Goal: Information Seeking & Learning: Learn about a topic

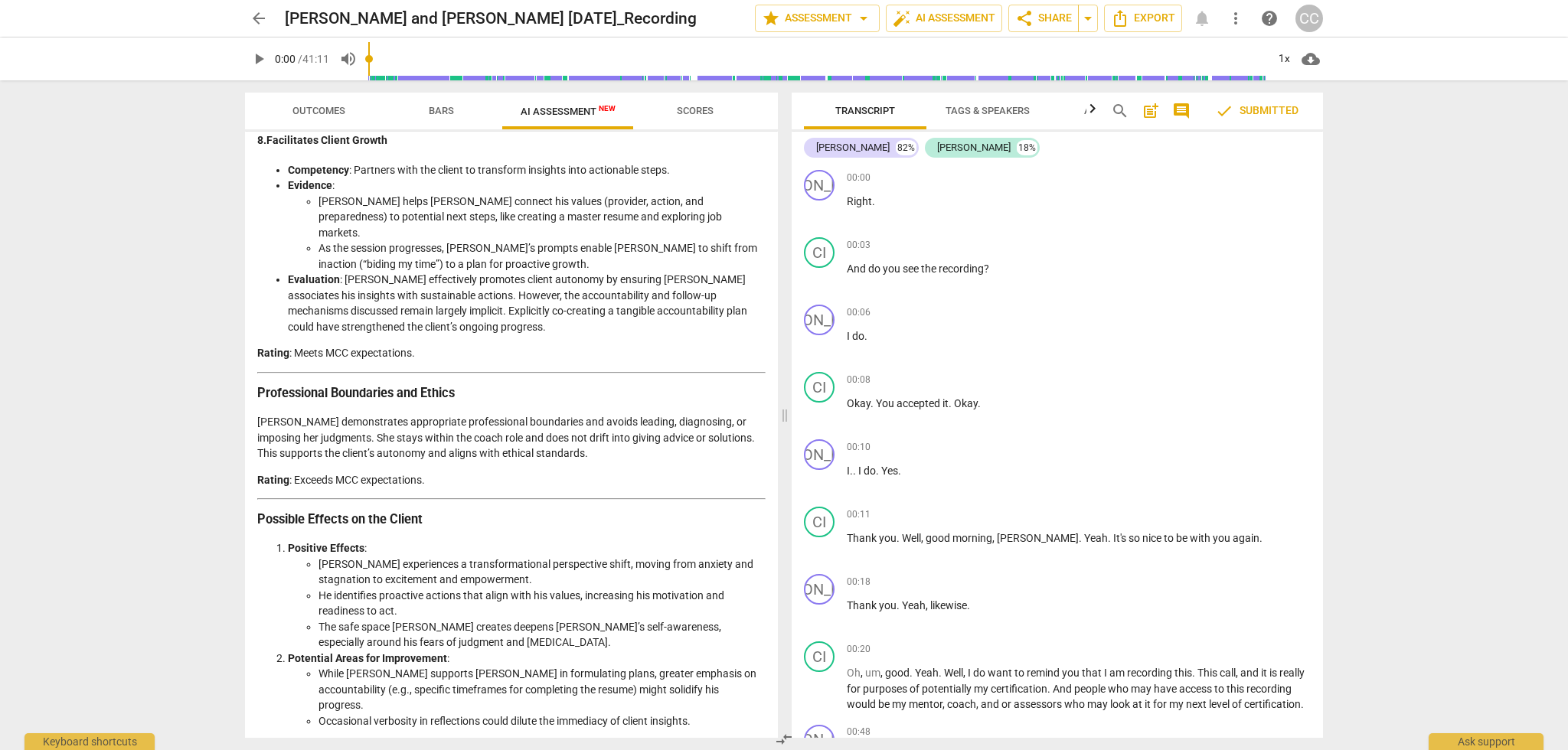
scroll to position [2268, 0]
drag, startPoint x: 258, startPoint y: 176, endPoint x: 535, endPoint y: 743, distance: 631.0
click at [535, 743] on div "Outcomes Bars AI Assessment New Scores Disclaimer: AI can make mistakes. Consul…" at bounding box center [508, 415] width 551 height 669
copy div "Detailed and Objective Analysis of the Coach’s Approach Overview The coaching s…"
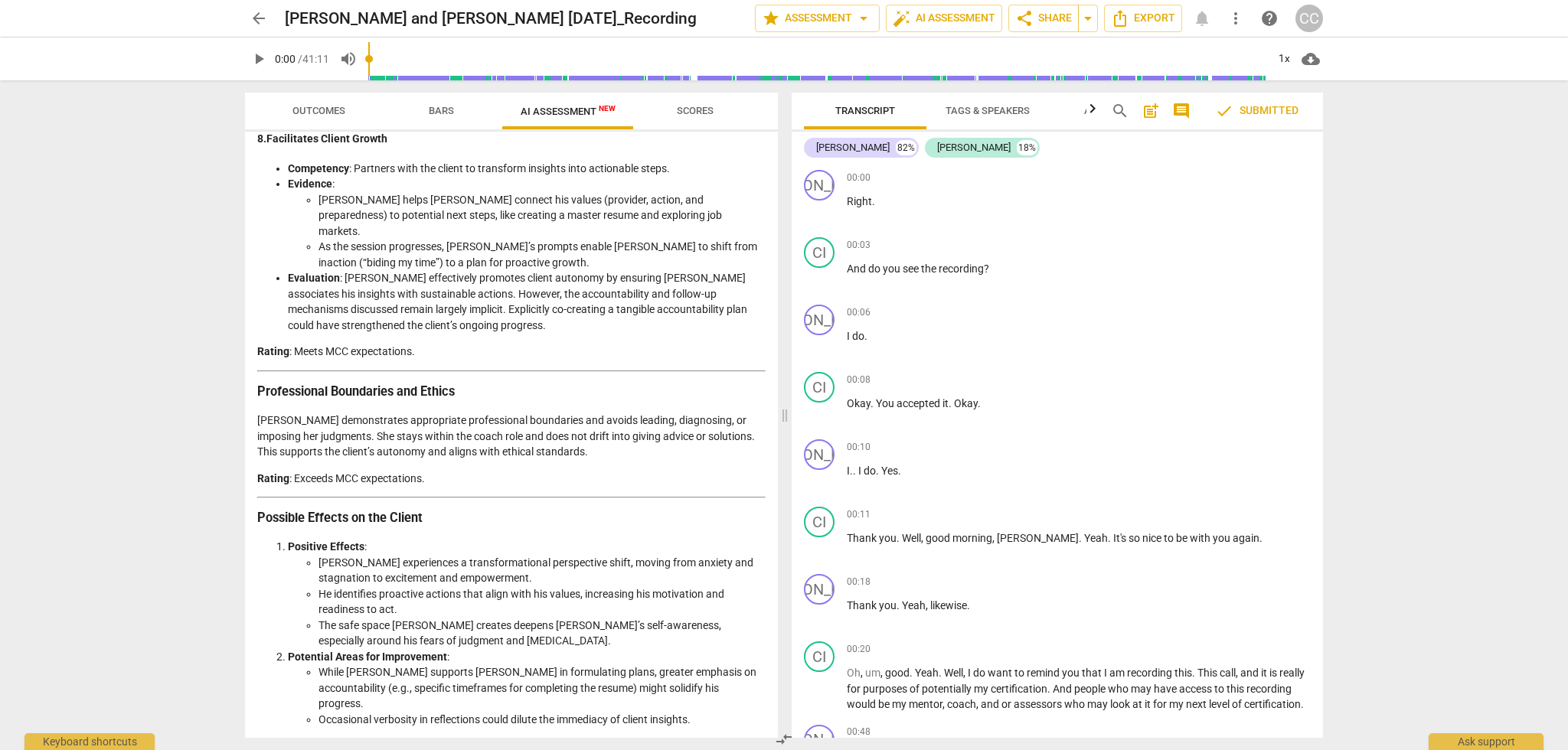
click at [208, 140] on div "arrow_back Josh and Cindy 9.12.25_Recording edit star Assessment arrow_drop_dow…" at bounding box center [784, 375] width 1568 height 750
click at [316, 109] on span "Outcomes" at bounding box center [318, 110] width 53 height 12
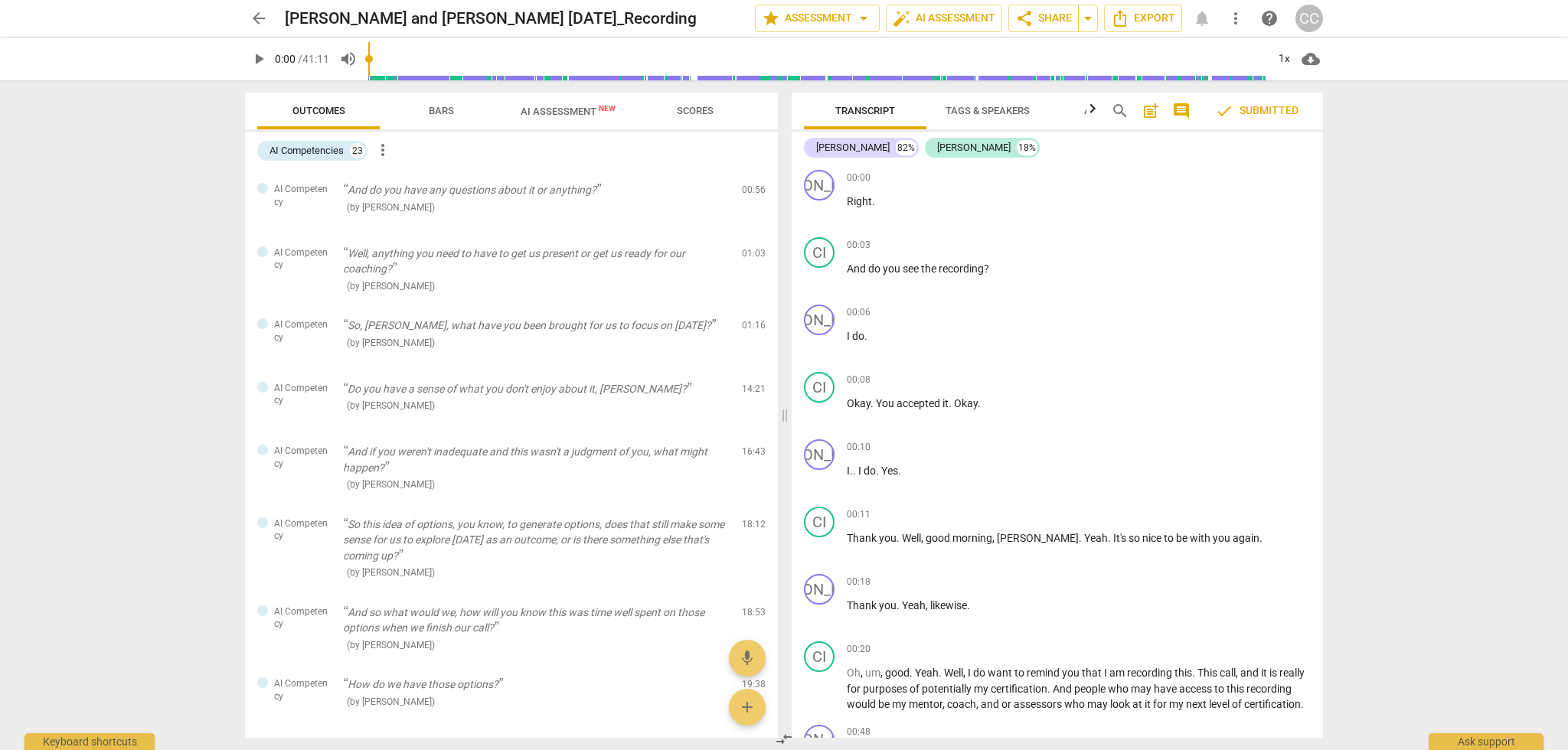
click at [439, 107] on span "Bars" at bounding box center [441, 110] width 25 height 12
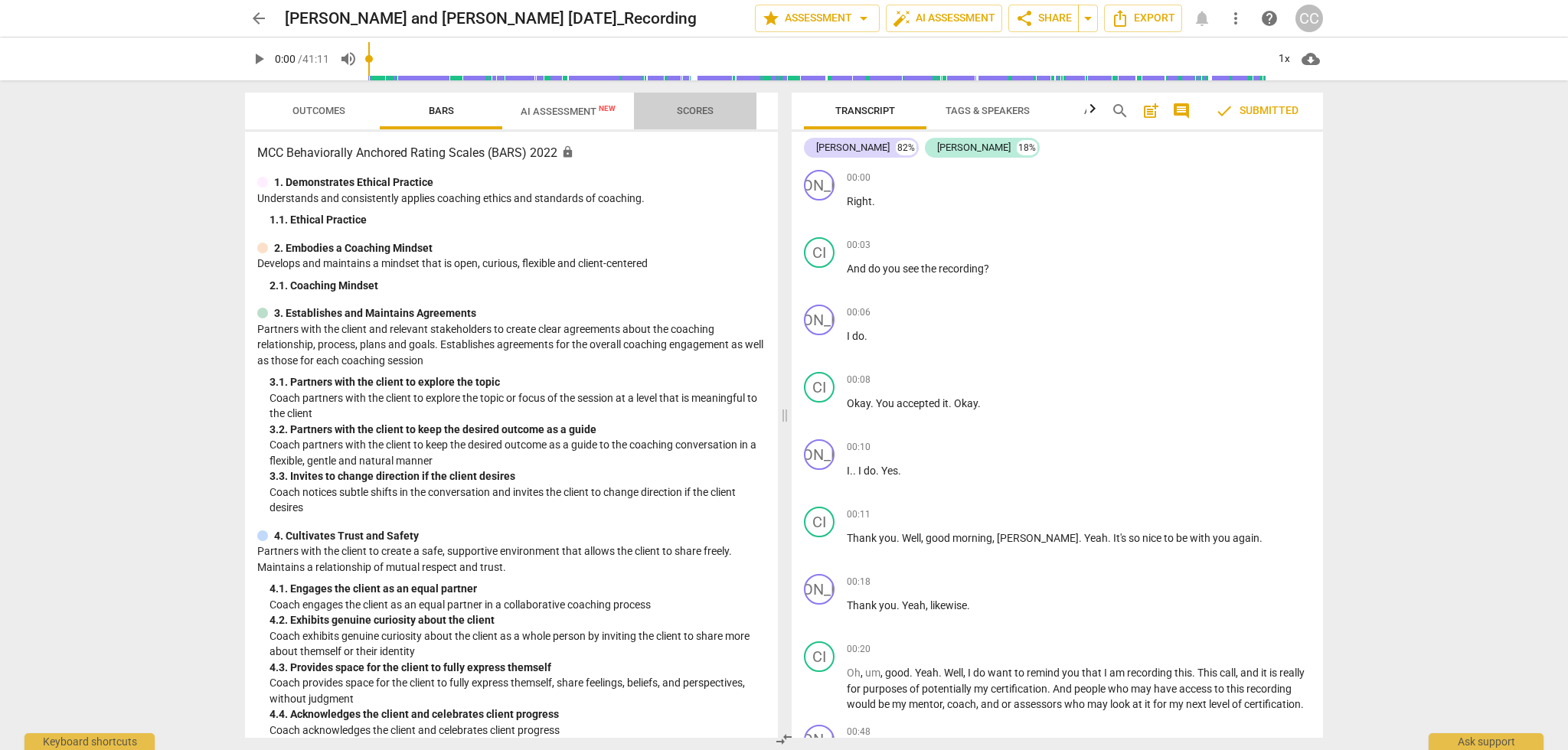
click at [686, 112] on span "Scores" at bounding box center [695, 110] width 37 height 12
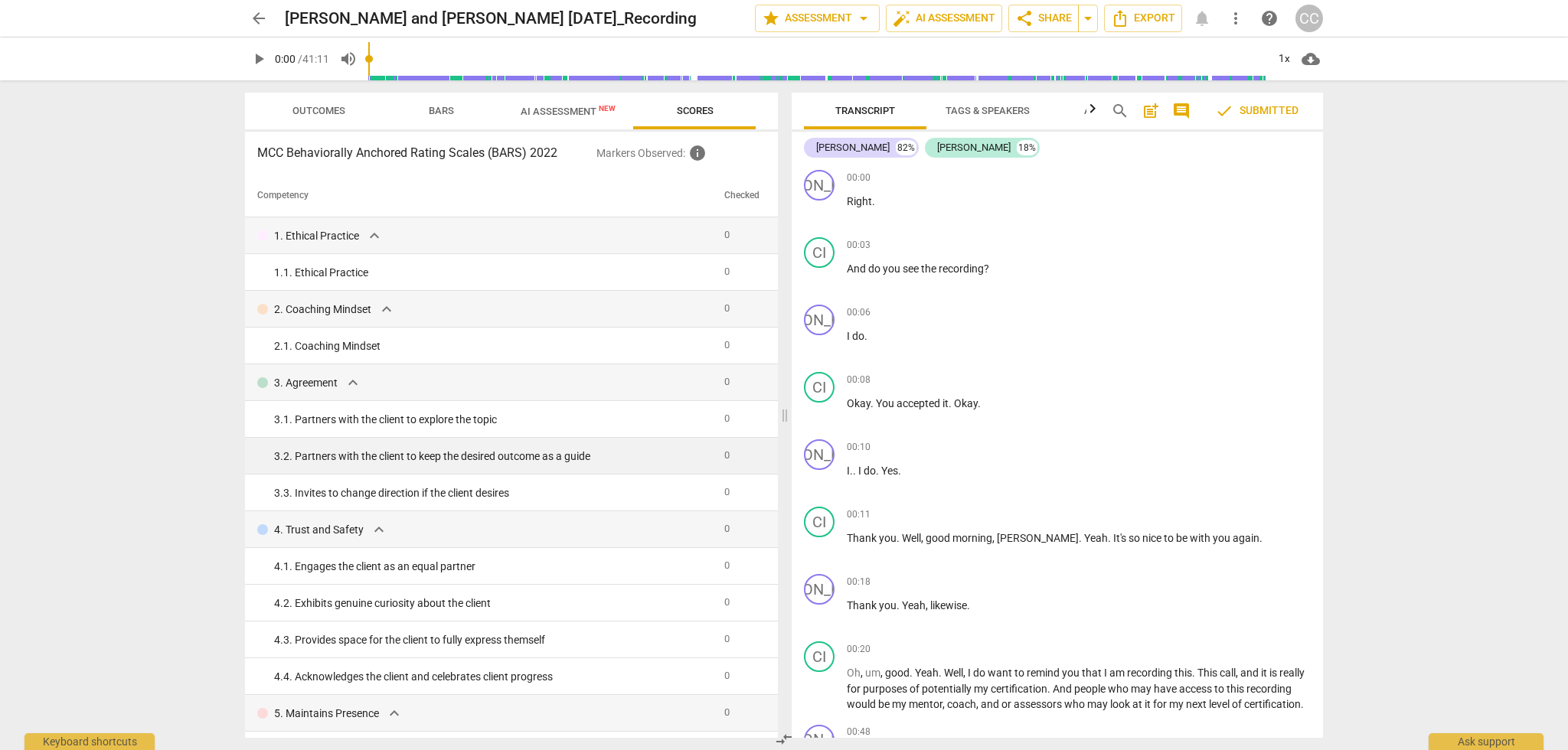
scroll to position [0, 0]
click at [1271, 14] on span "help" at bounding box center [1269, 18] width 18 height 18
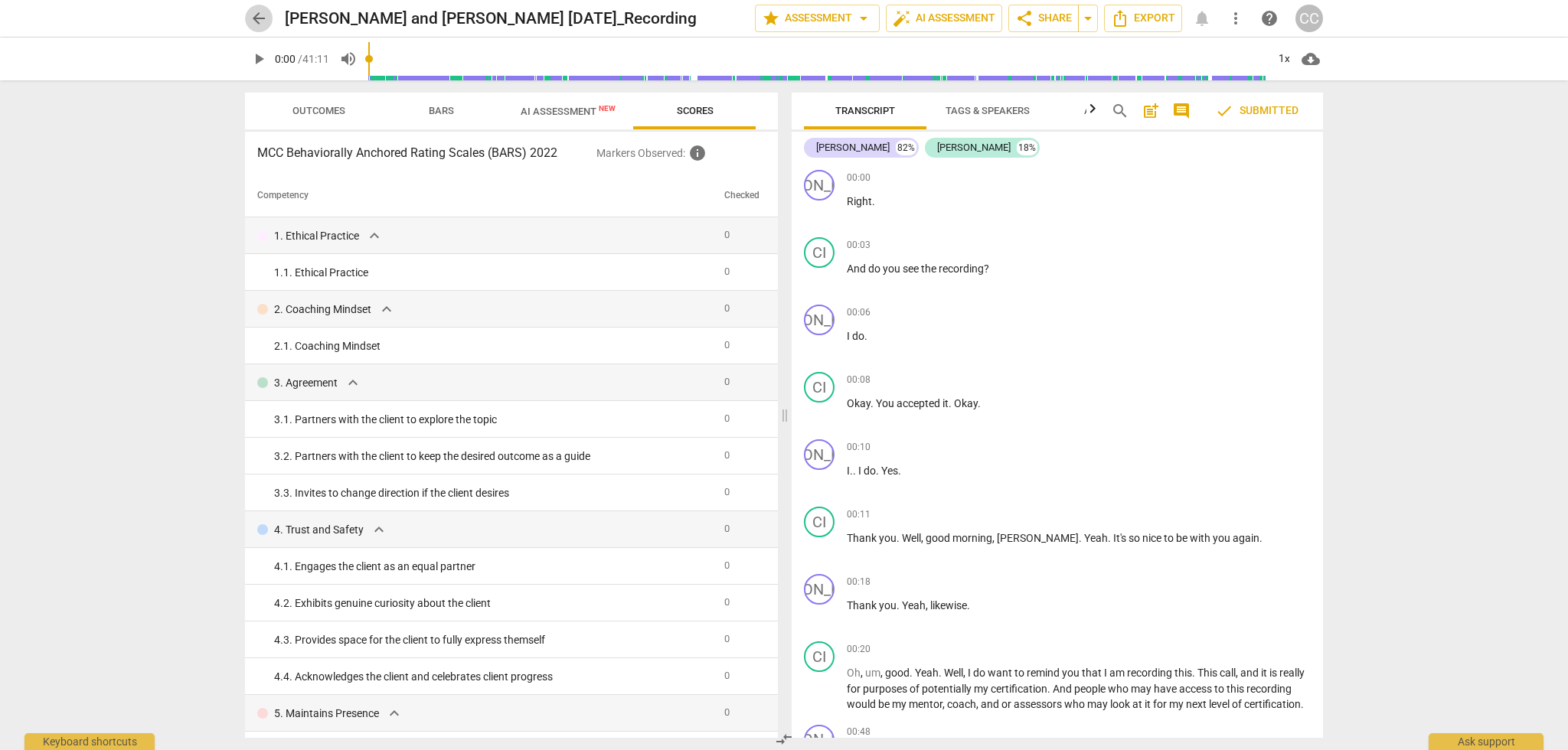
click at [259, 19] on span "arrow_back" at bounding box center [258, 18] width 18 height 18
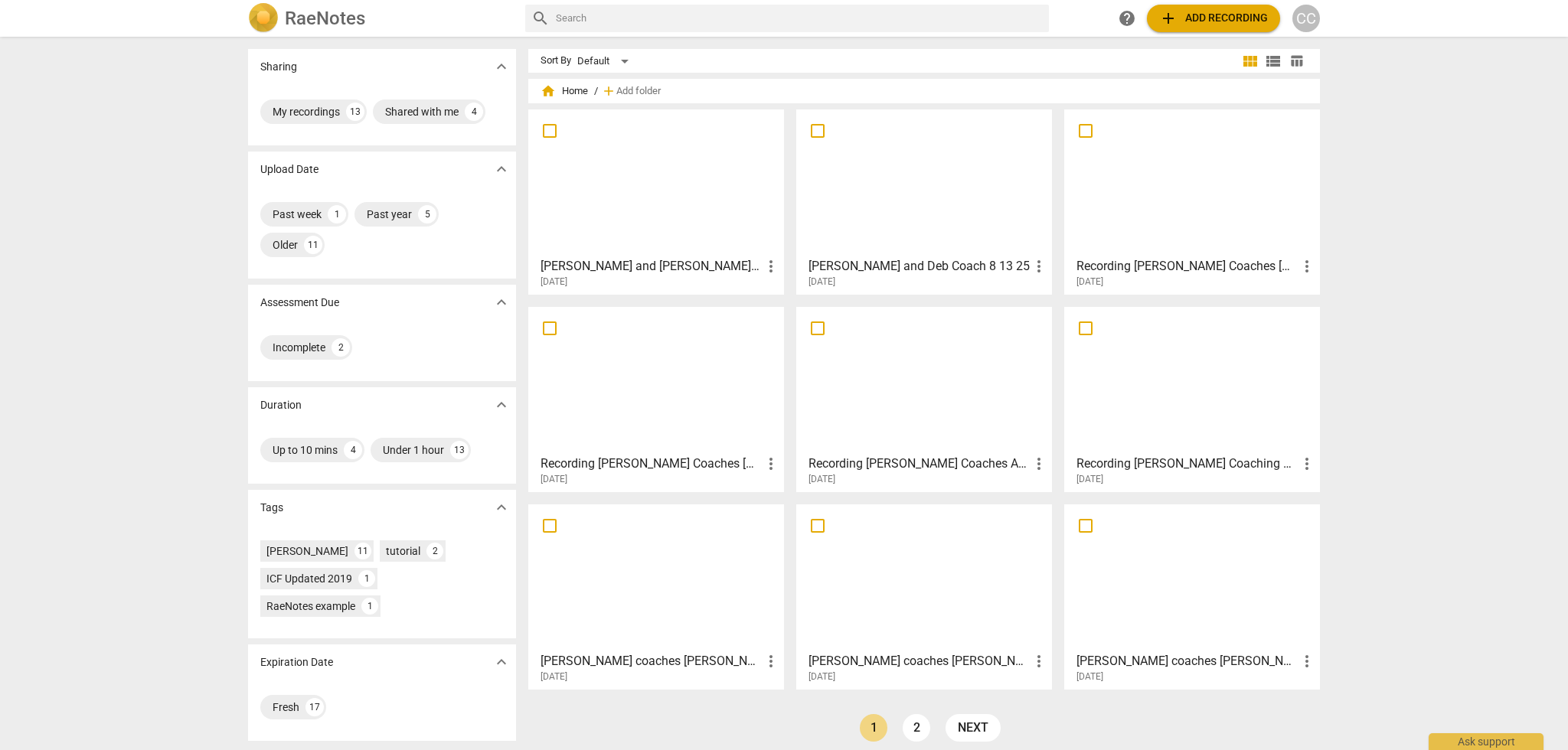
click at [939, 218] on div at bounding box center [923, 182] width 245 height 135
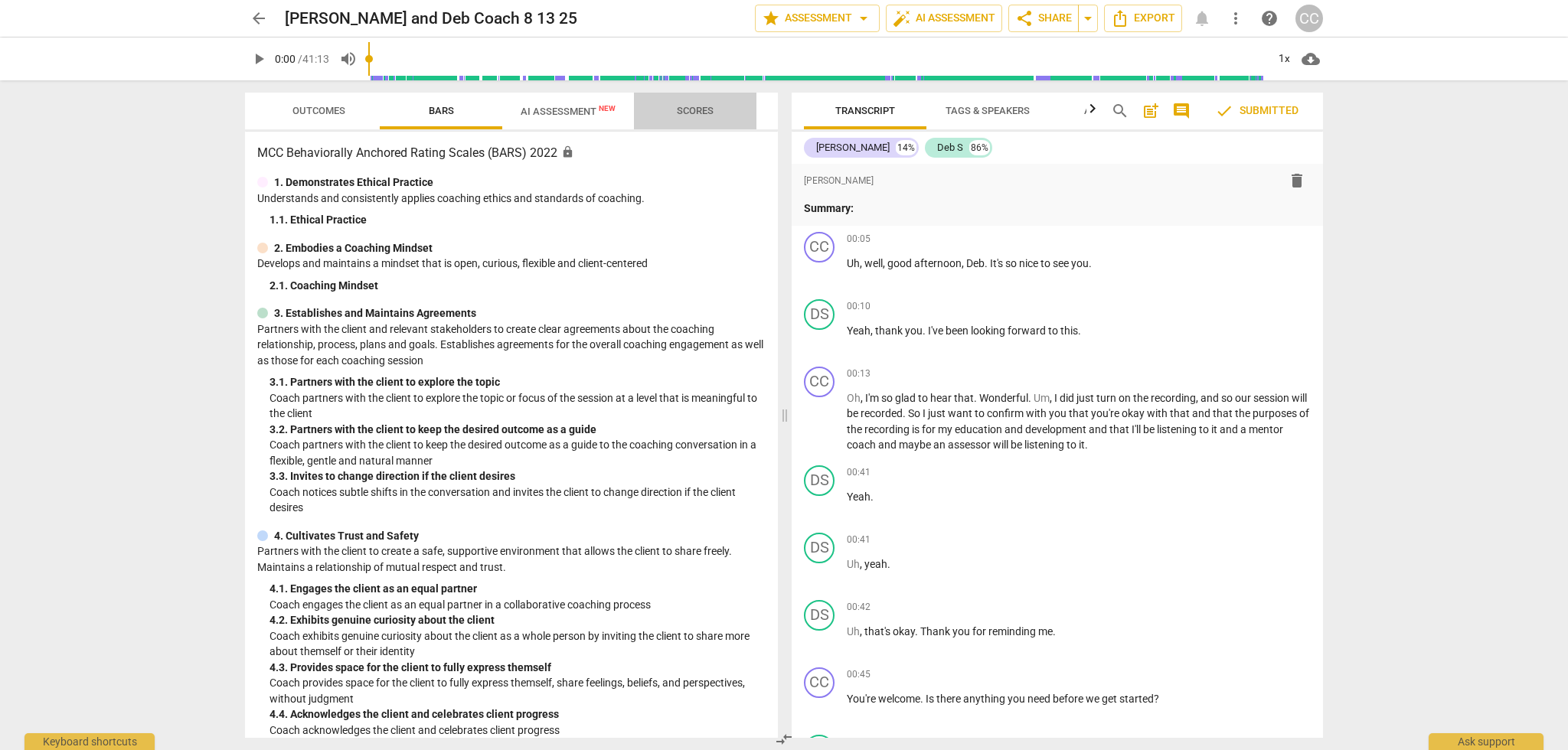
click at [693, 108] on span "Scores" at bounding box center [695, 110] width 37 height 12
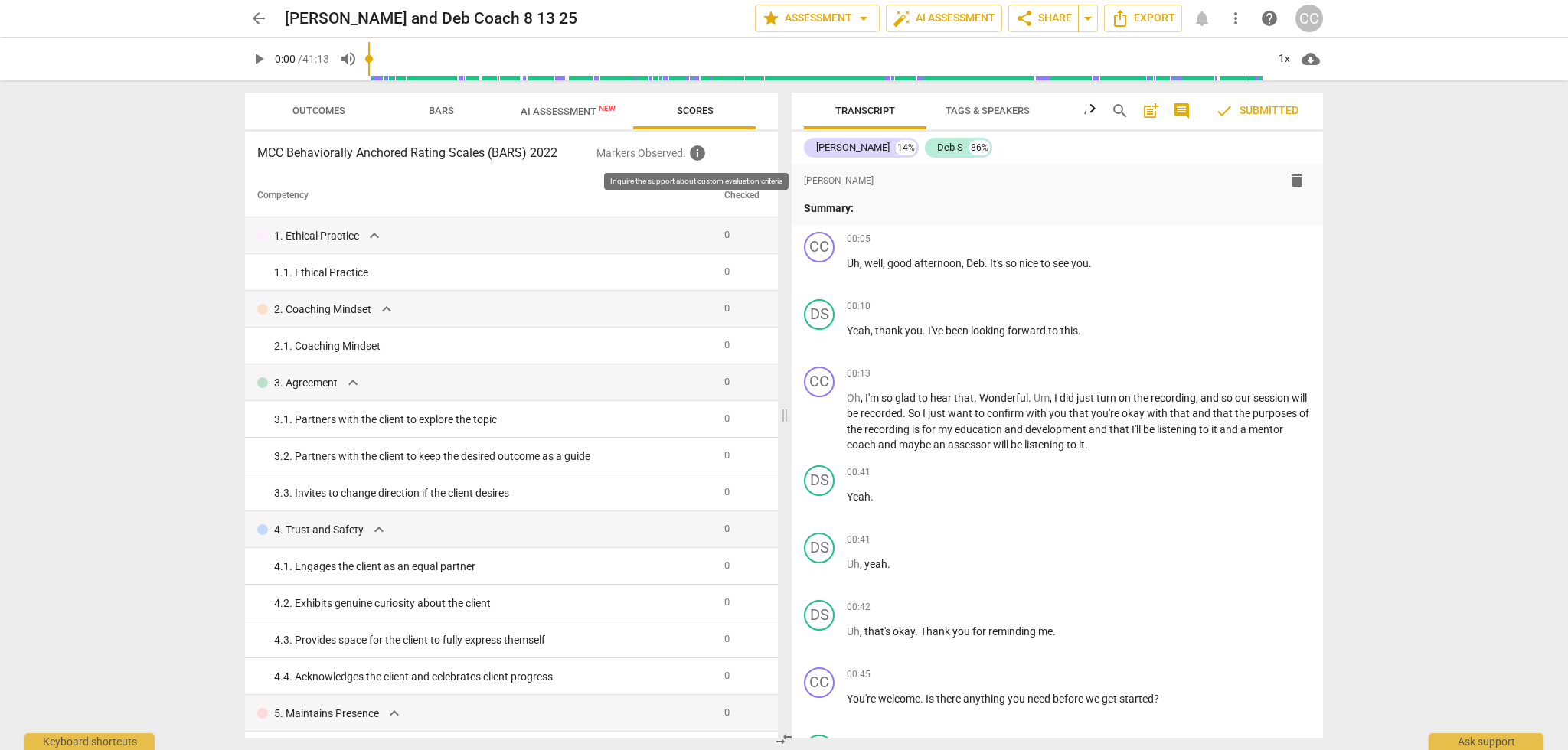
click at [698, 159] on span "info" at bounding box center [697, 153] width 18 height 18
click at [568, 113] on span "AI Assessment New" at bounding box center [568, 111] width 95 height 12
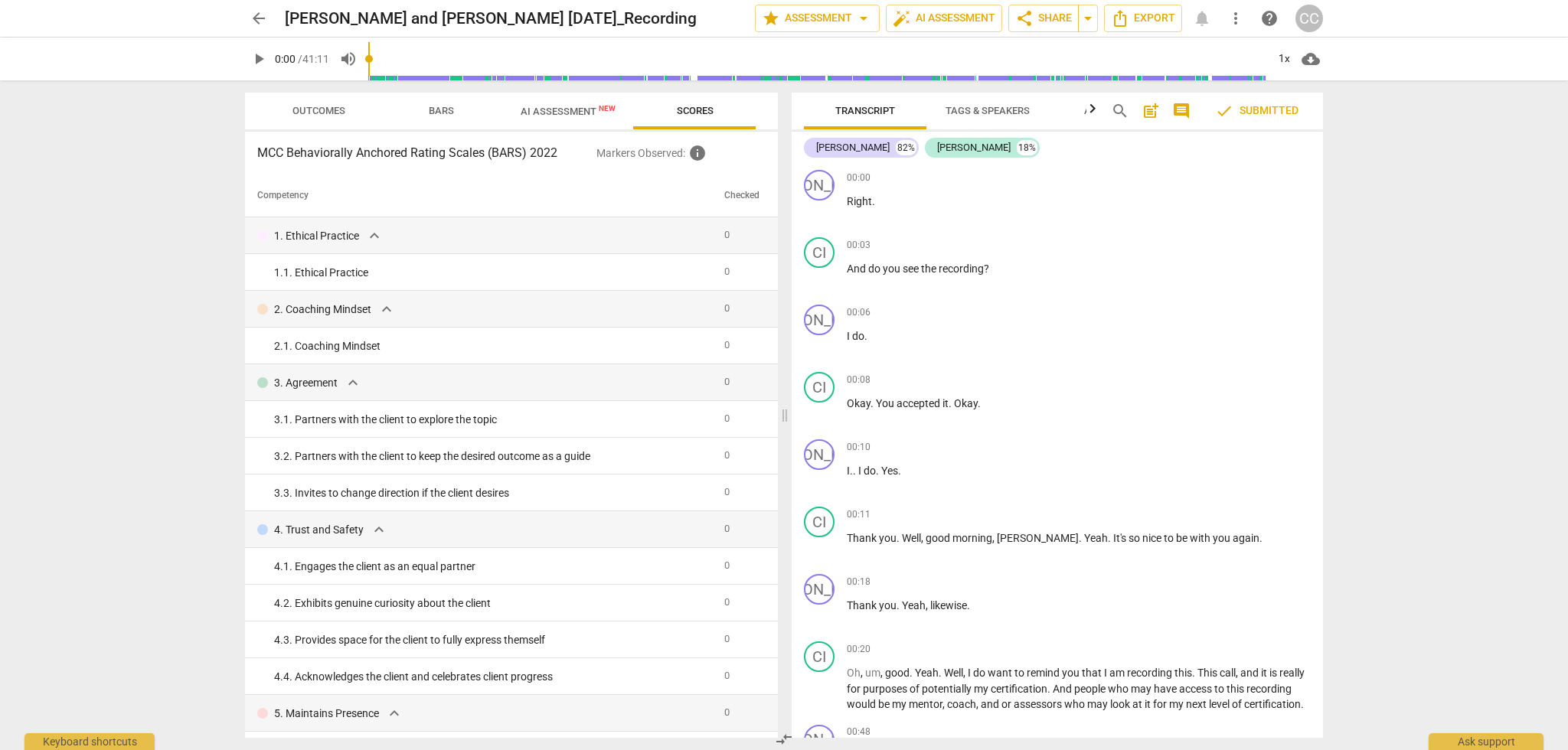
scroll to position [786, 0]
